Goal: Task Accomplishment & Management: Manage account settings

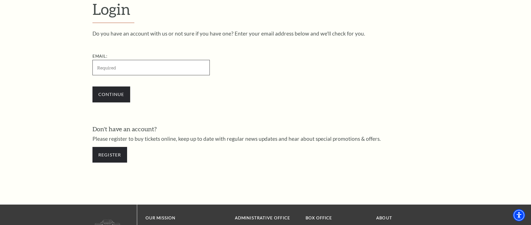
click at [144, 70] on input "Email:" at bounding box center [151, 67] width 117 height 15
paste input "adammills1425@gmail.com"
type input "[EMAIL_ADDRESS][DOMAIN_NAME]"
click at [117, 90] on input "Continue" at bounding box center [112, 94] width 38 height 16
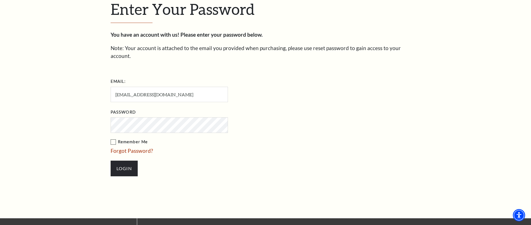
click at [113, 138] on label "Remember Me" at bounding box center [197, 141] width 173 height 7
click at [0, 0] on input "Remember Me" at bounding box center [0, 0] width 0 height 0
click at [111, 160] on input "Login" at bounding box center [124, 168] width 27 height 16
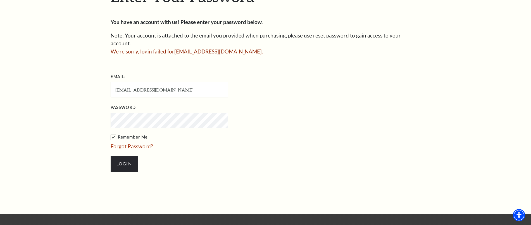
click at [111, 156] on input "Login" at bounding box center [124, 164] width 27 height 16
click at [122, 157] on input "Login" at bounding box center [124, 164] width 27 height 16
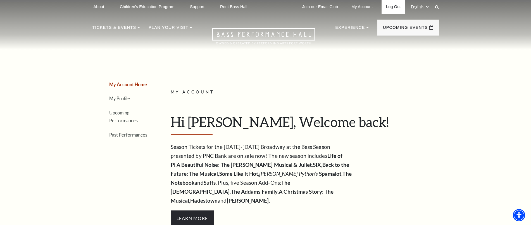
click at [397, 10] on link "Log Out" at bounding box center [393, 7] width 23 height 14
